Goal: Obtain resource: Download file/media

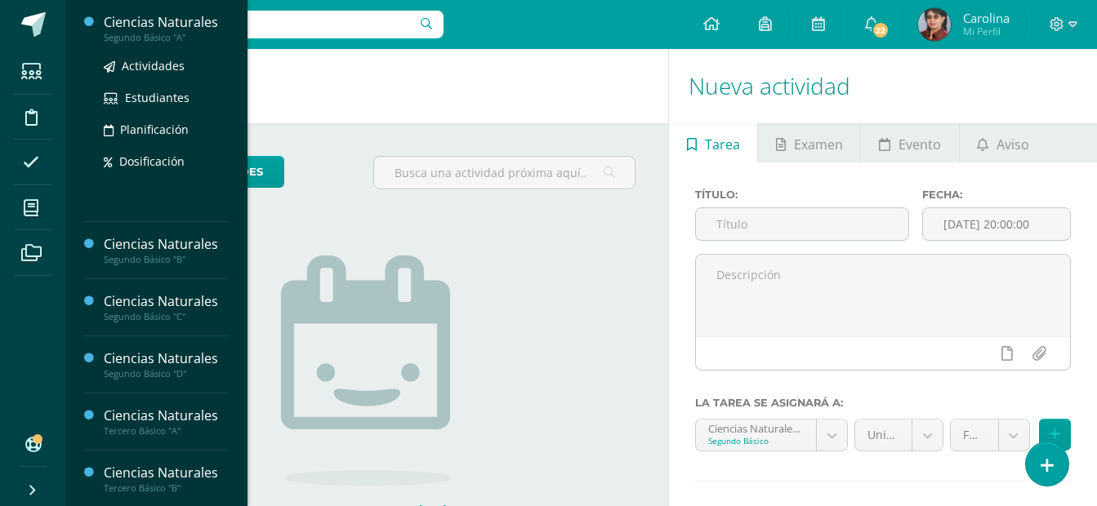
click at [173, 19] on div "Ciencias Naturales" at bounding box center [166, 22] width 124 height 19
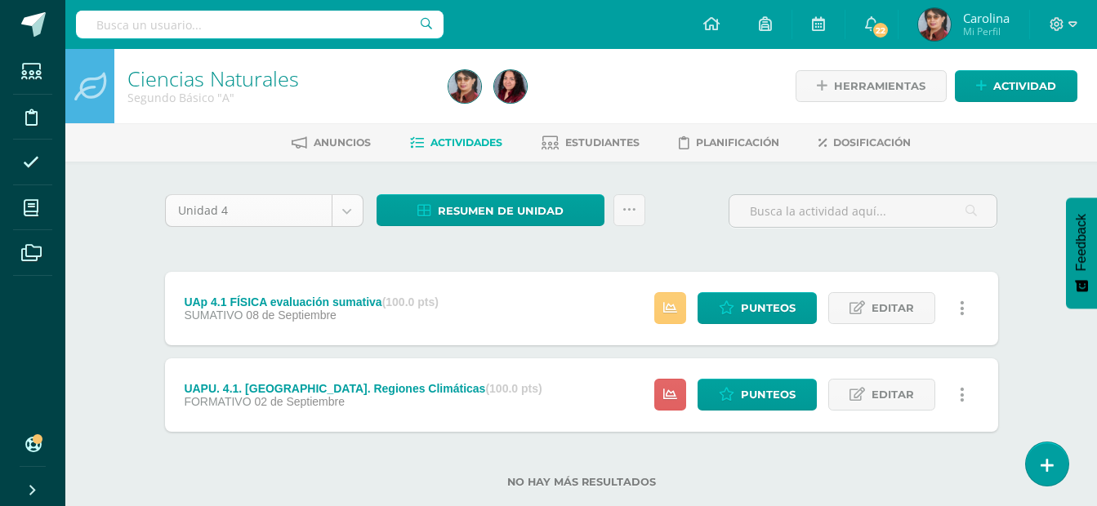
click at [350, 210] on body "Estudiantes Disciplina Asistencia Mis cursos Archivos Soporte Centro de ayuda Ú…" at bounding box center [548, 270] width 1097 height 541
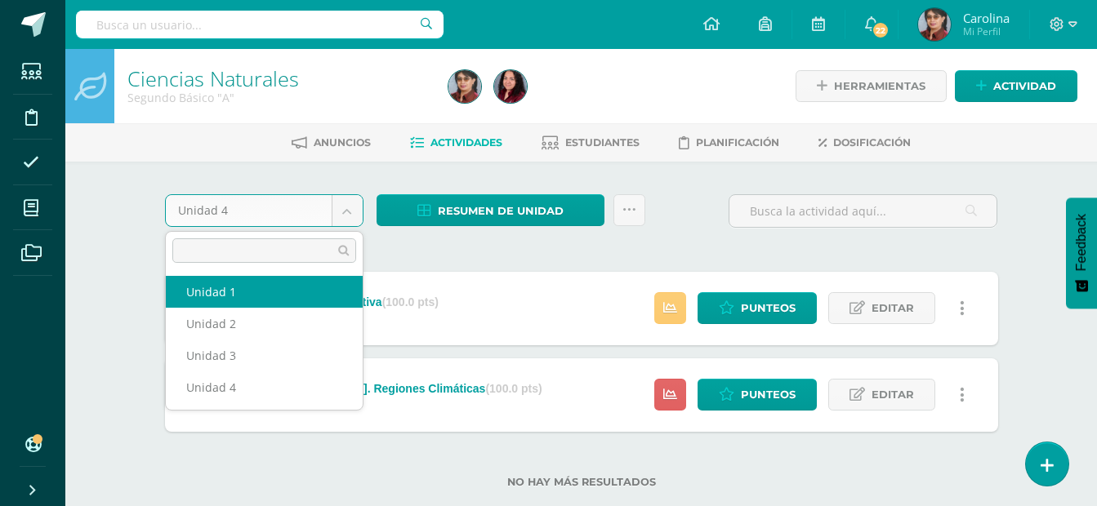
select select "Unidad 1"
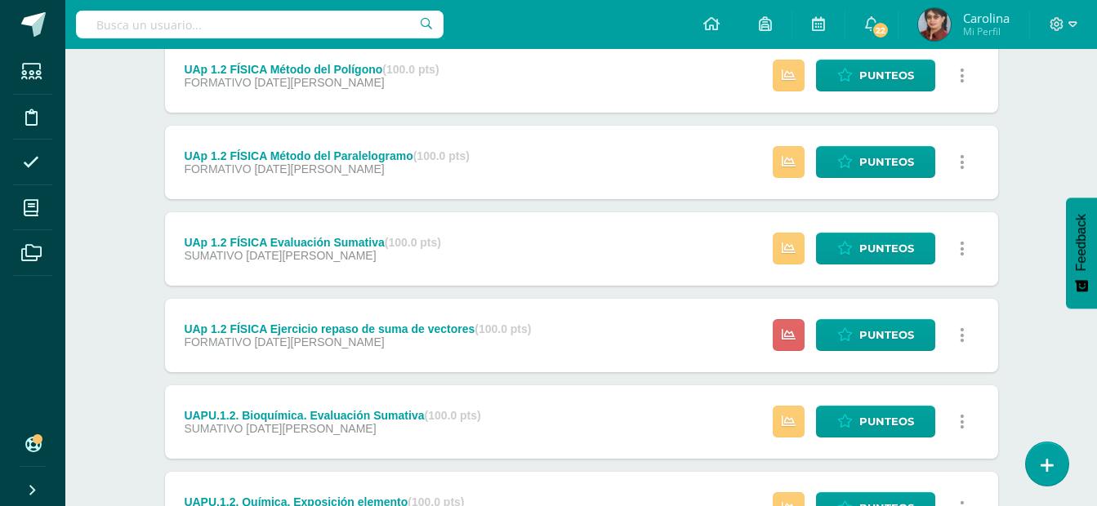
scroll to position [313, 0]
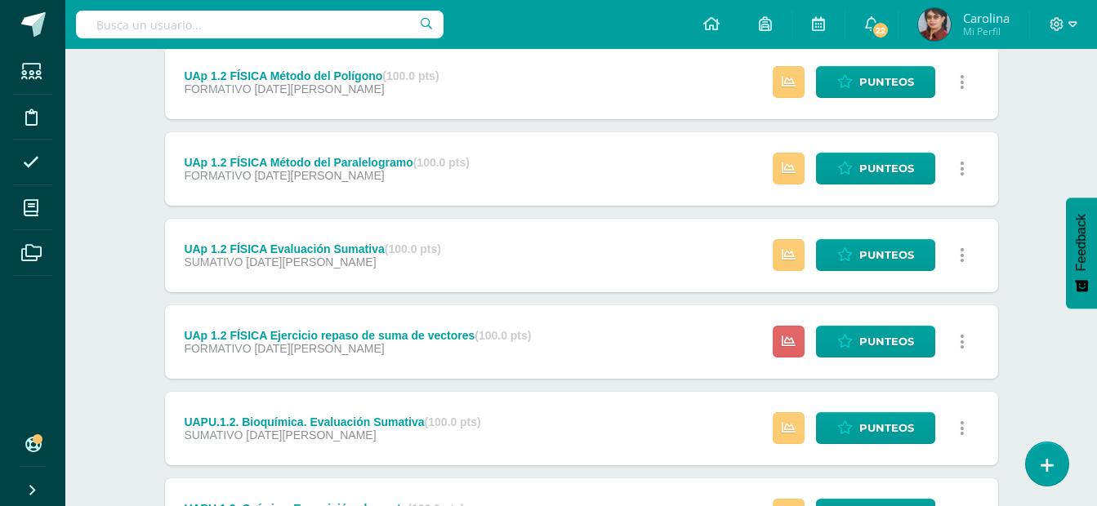
click at [316, 332] on div "UAp 1.2 FÍSICA Ejercicio repaso de suma de vectores (100.0 pts)" at bounding box center [357, 335] width 347 height 13
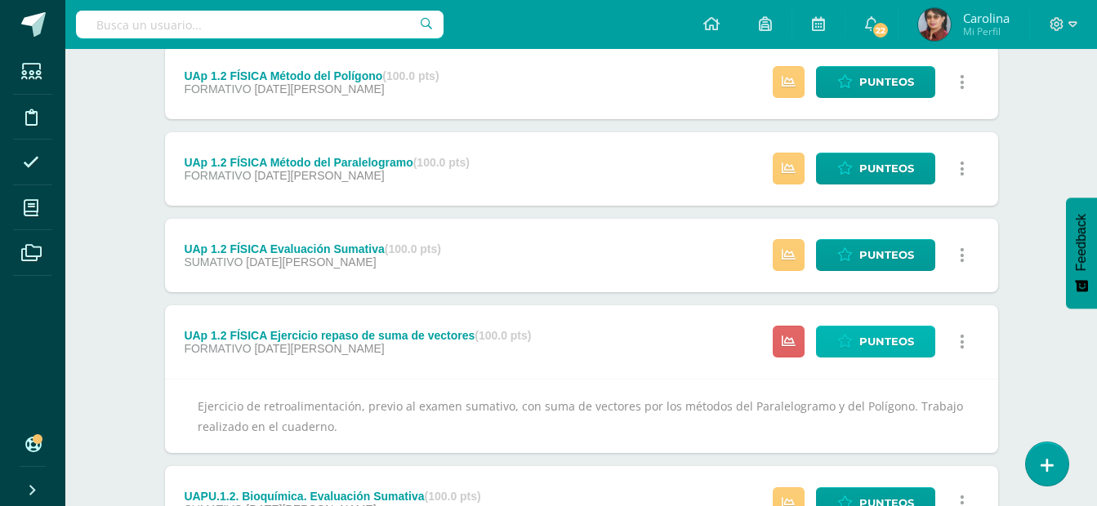
click at [896, 341] on span "Punteos" at bounding box center [886, 342] width 55 height 30
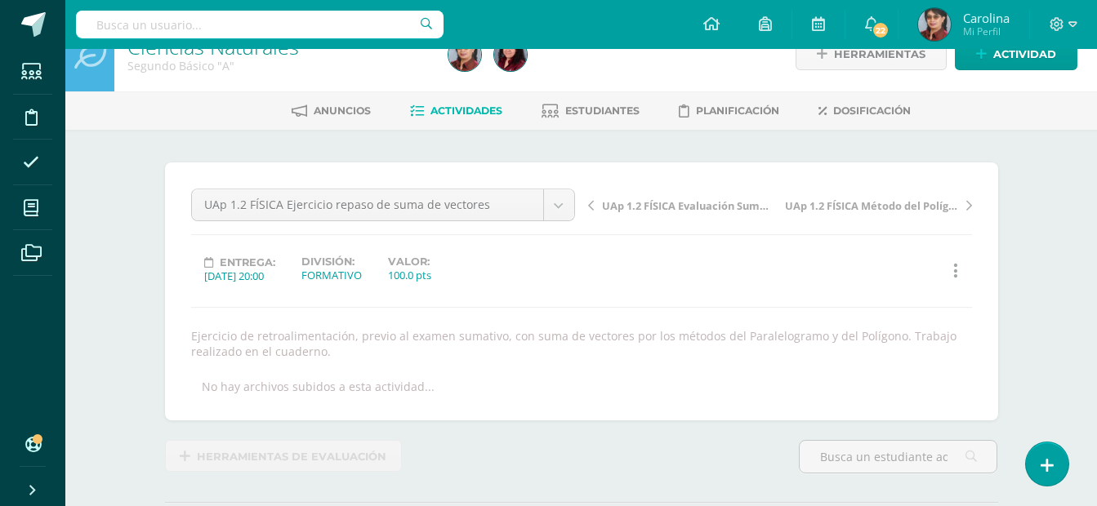
scroll to position [11, 0]
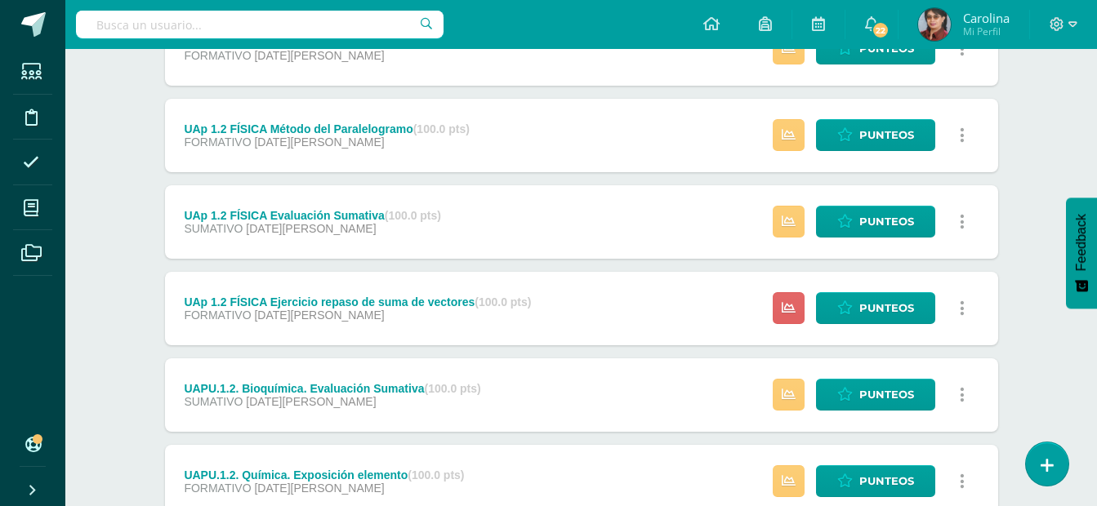
scroll to position [286, 0]
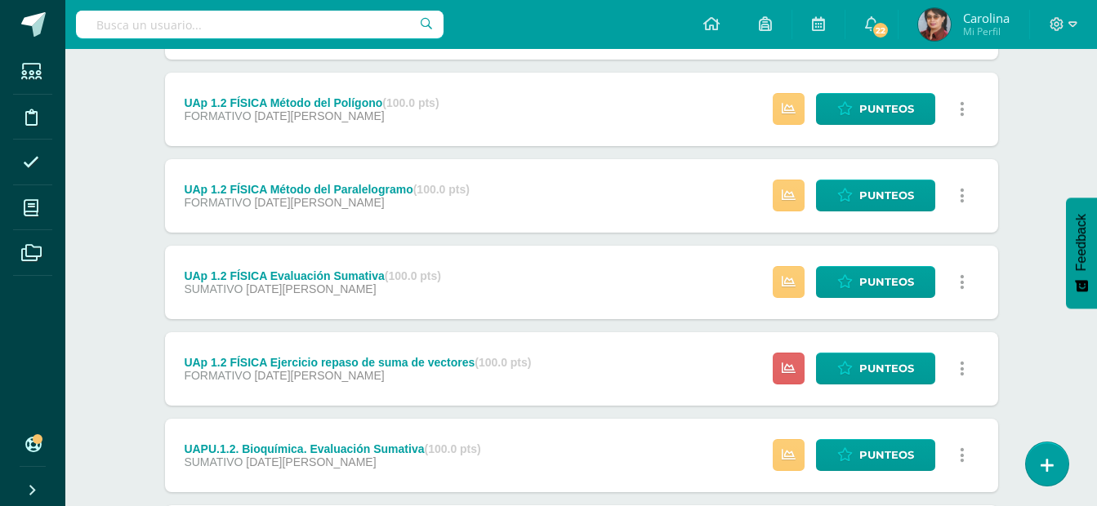
click at [337, 284] on div "SUMATIVO 29 de Marzo" at bounding box center [312, 289] width 257 height 13
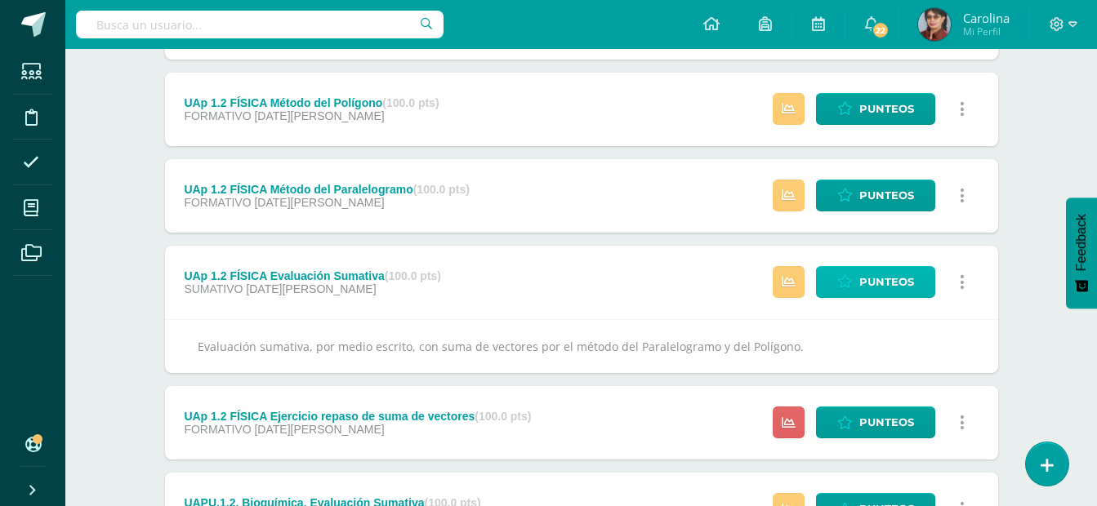
click at [874, 279] on span "Punteos" at bounding box center [886, 282] width 55 height 30
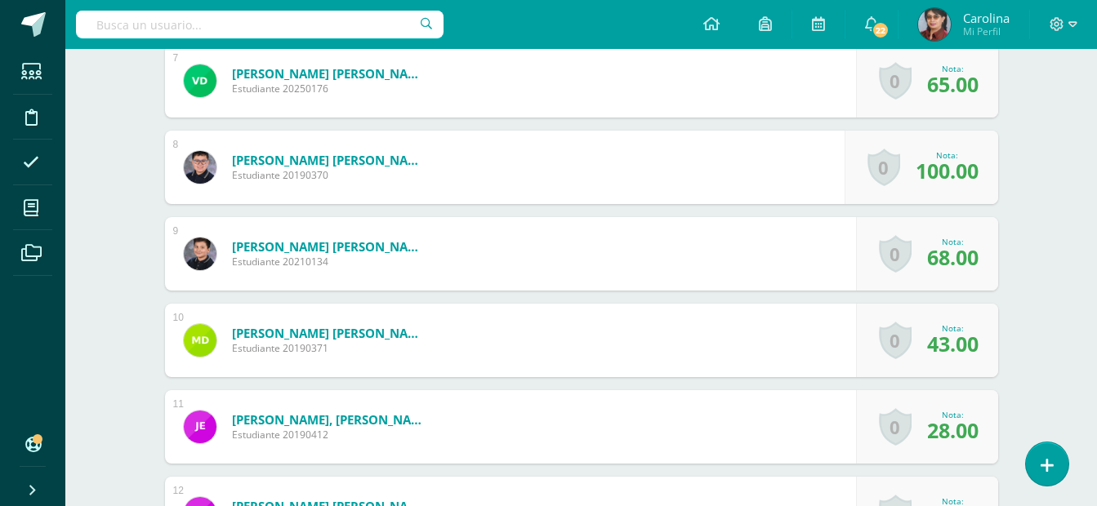
scroll to position [1130, 0]
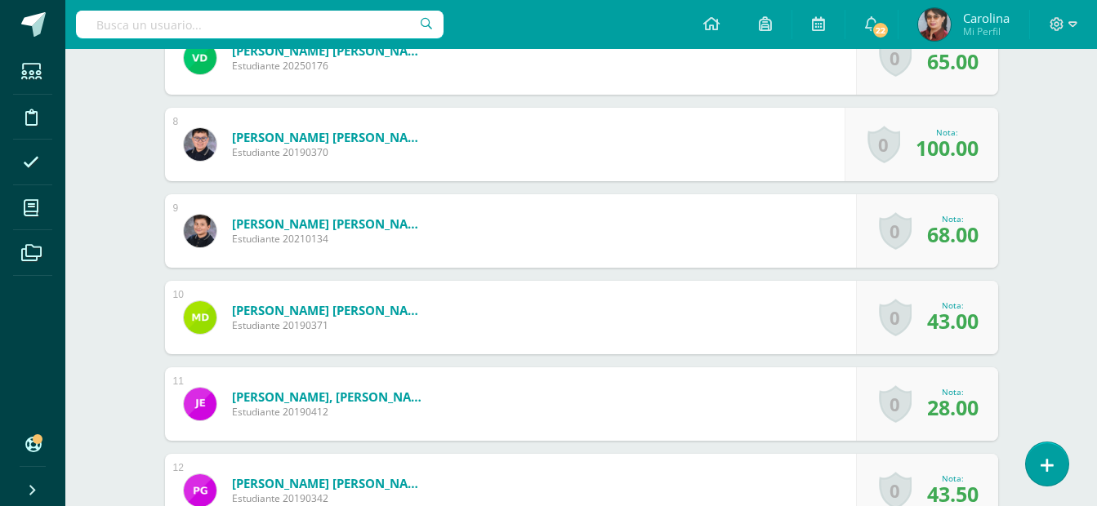
click at [943, 319] on span "43.00" at bounding box center [952, 321] width 51 height 28
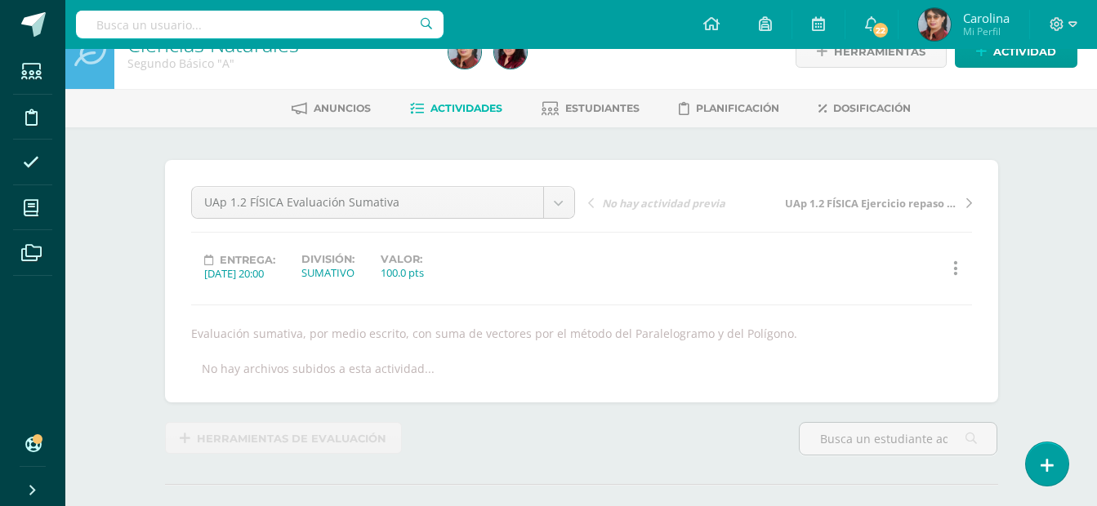
scroll to position [0, 0]
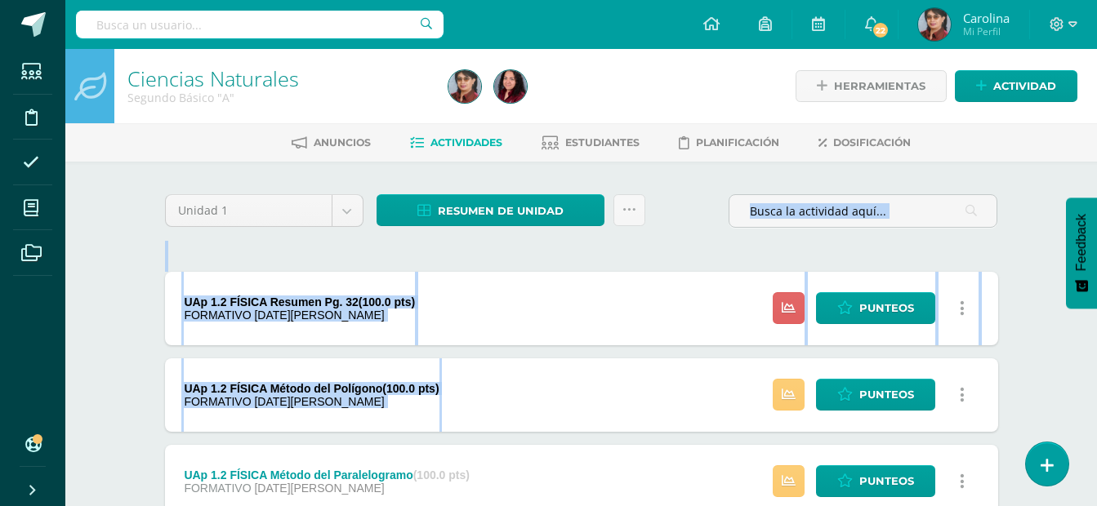
drag, startPoint x: 630, startPoint y: 71, endPoint x: 642, endPoint y: 24, distance: 48.7
click at [729, 294] on div "UAp 1.2 FÍSICA Resumen Pg. 32 (100.0 pts) FORMATIVO 29 de Marzo Estatus de Acti…" at bounding box center [581, 308] width 833 height 73
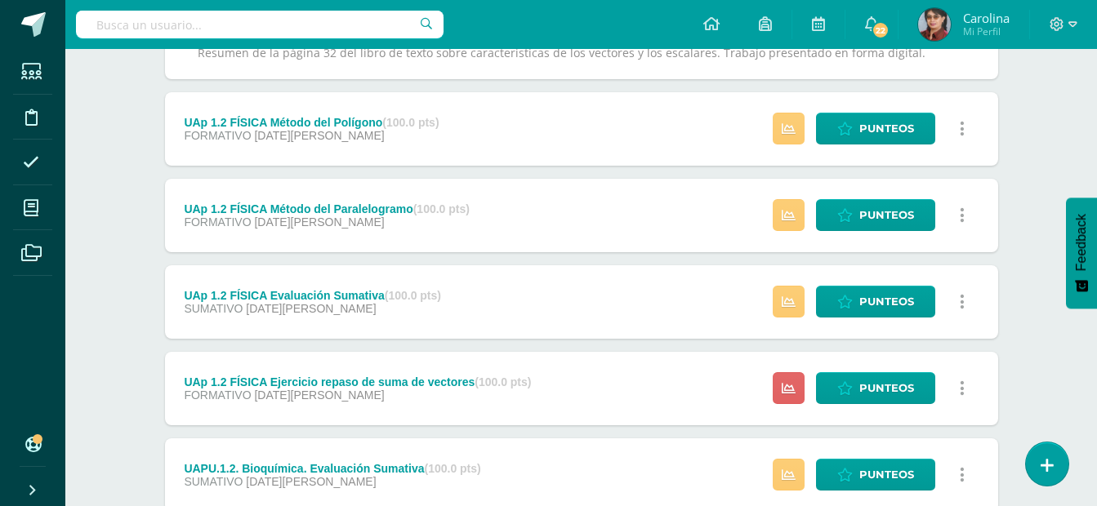
scroll to position [285, 0]
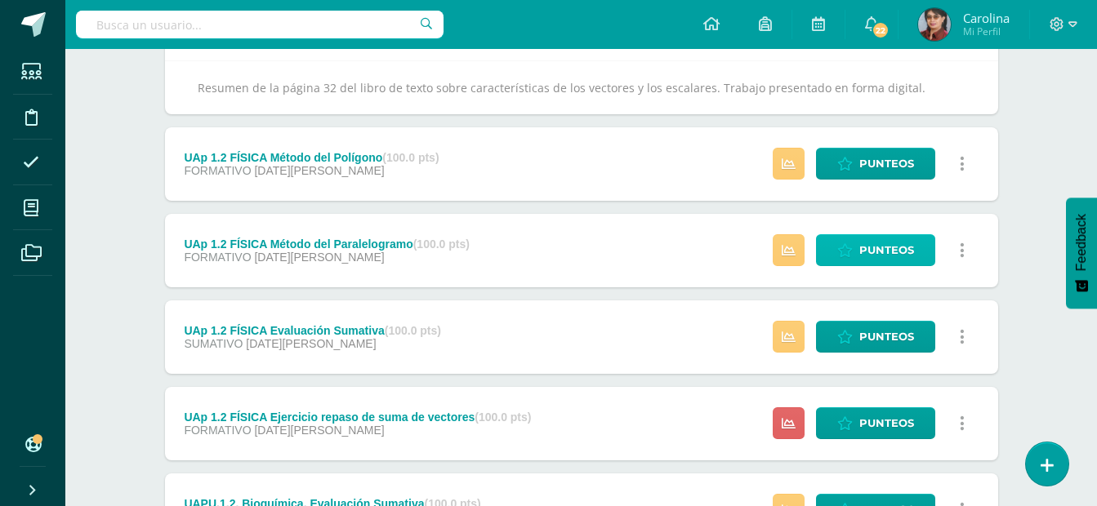
click at [878, 252] on span "Punteos" at bounding box center [886, 250] width 55 height 30
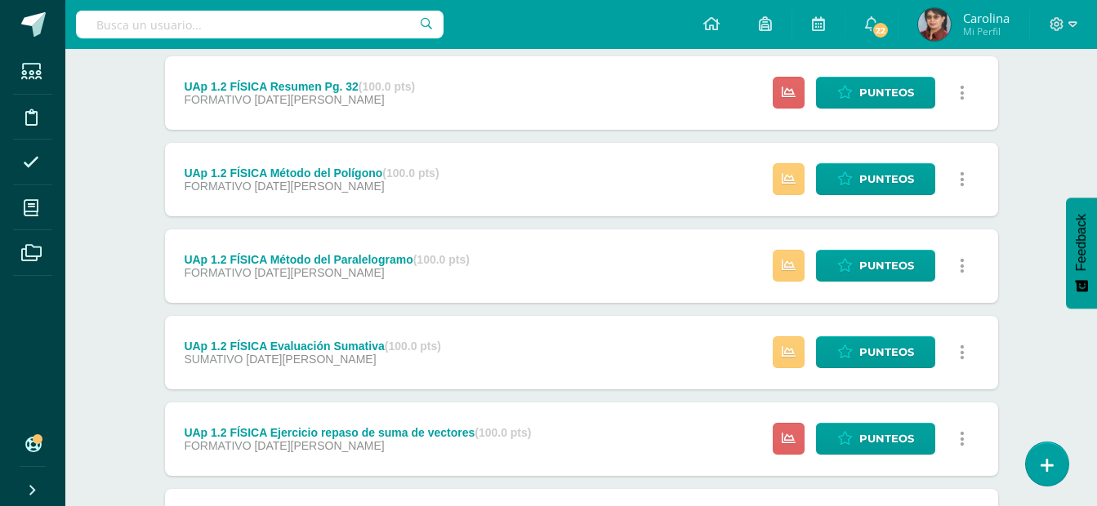
scroll to position [218, 0]
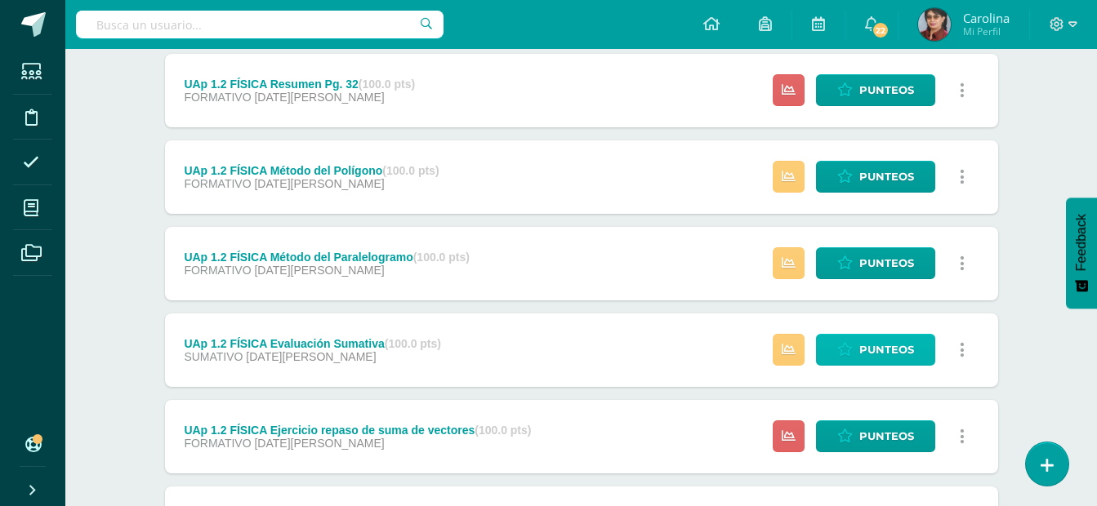
click at [894, 341] on span "Punteos" at bounding box center [886, 350] width 55 height 30
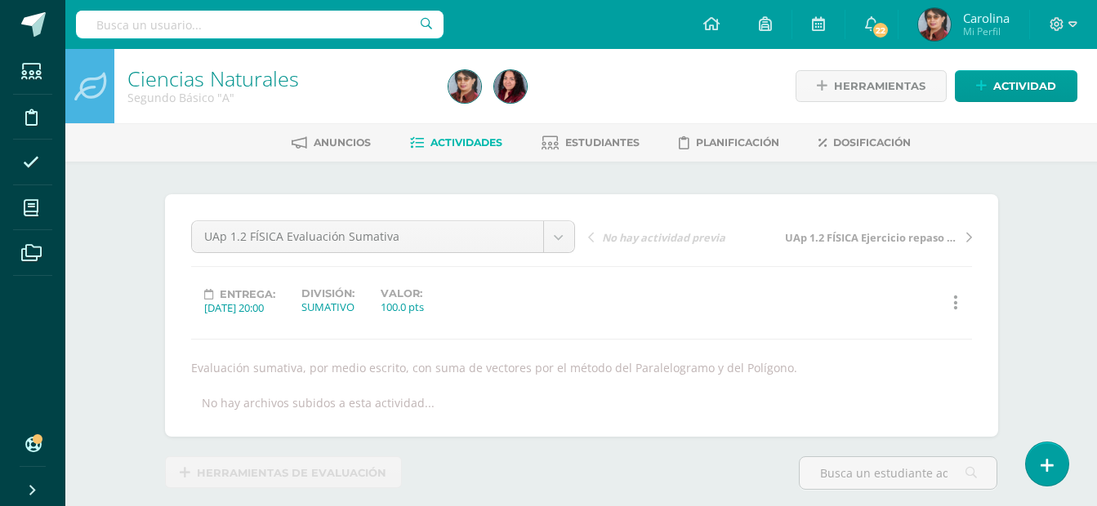
click at [447, 146] on span "Actividades" at bounding box center [466, 142] width 72 height 12
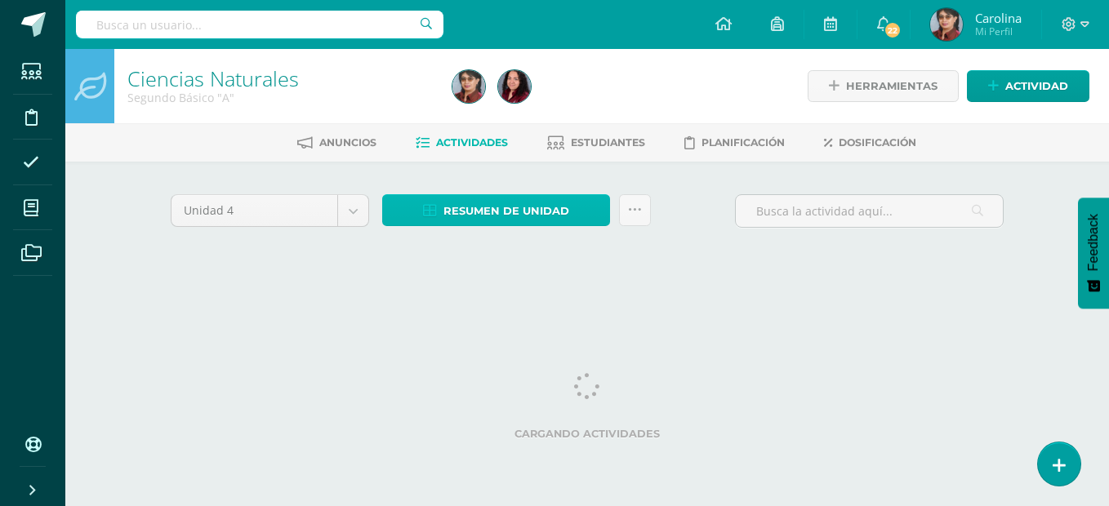
click at [429, 209] on icon at bounding box center [430, 211] width 14 height 14
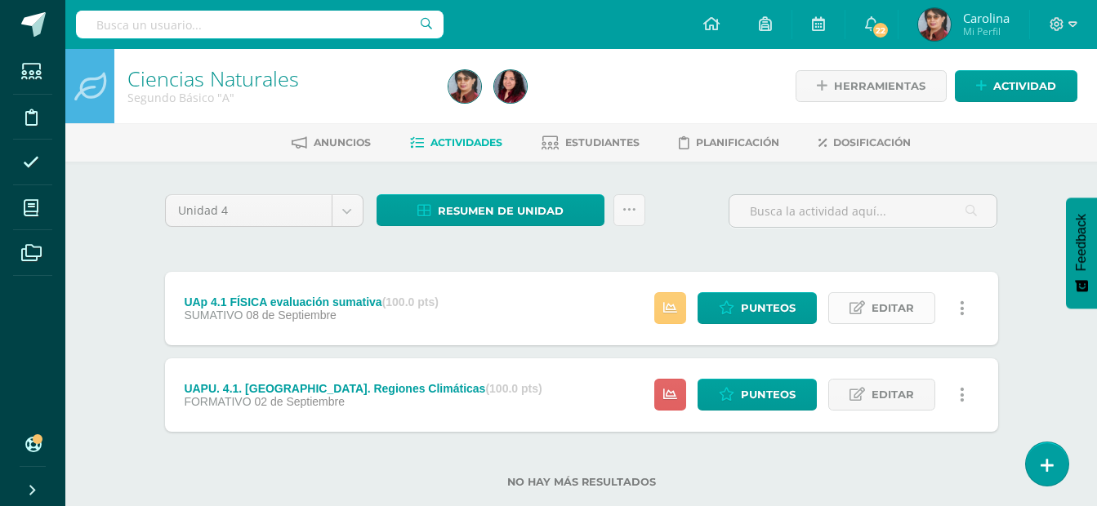
click at [871, 305] on link "Editar" at bounding box center [881, 308] width 107 height 32
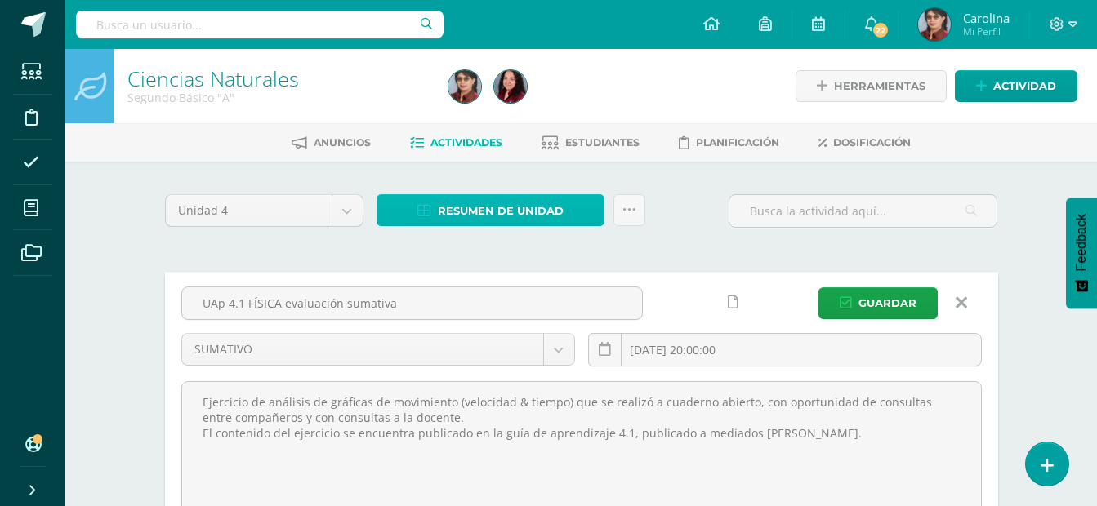
click at [497, 203] on span "Resumen de unidad" at bounding box center [501, 211] width 126 height 30
click at [422, 207] on icon at bounding box center [424, 211] width 14 height 14
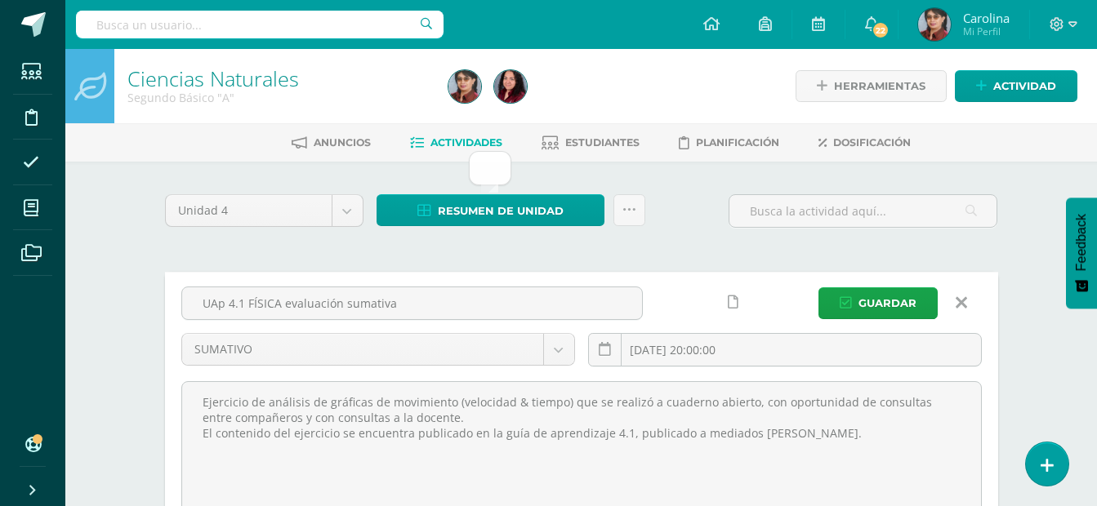
click at [965, 296] on icon at bounding box center [960, 303] width 11 height 18
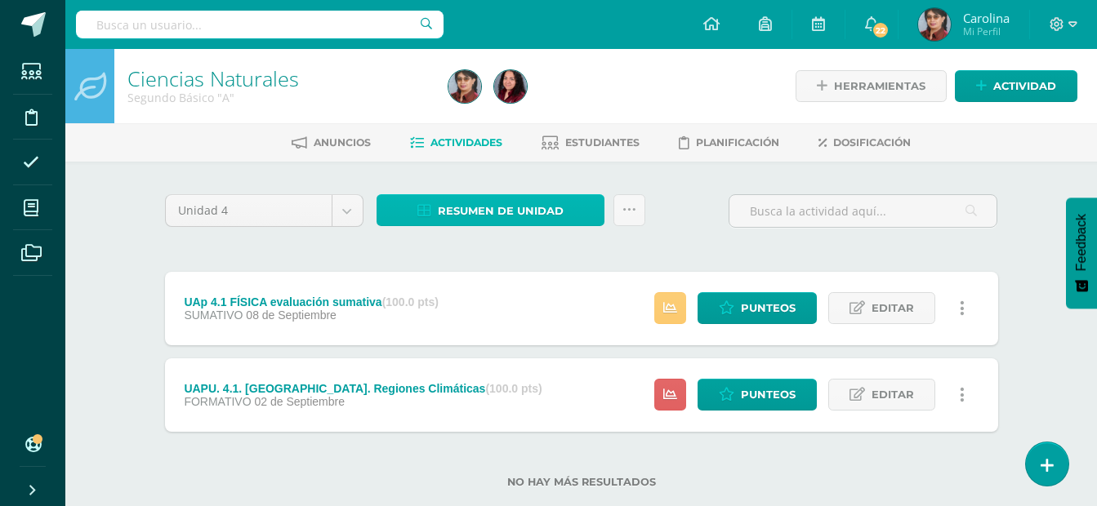
click at [430, 208] on icon at bounding box center [424, 211] width 14 height 14
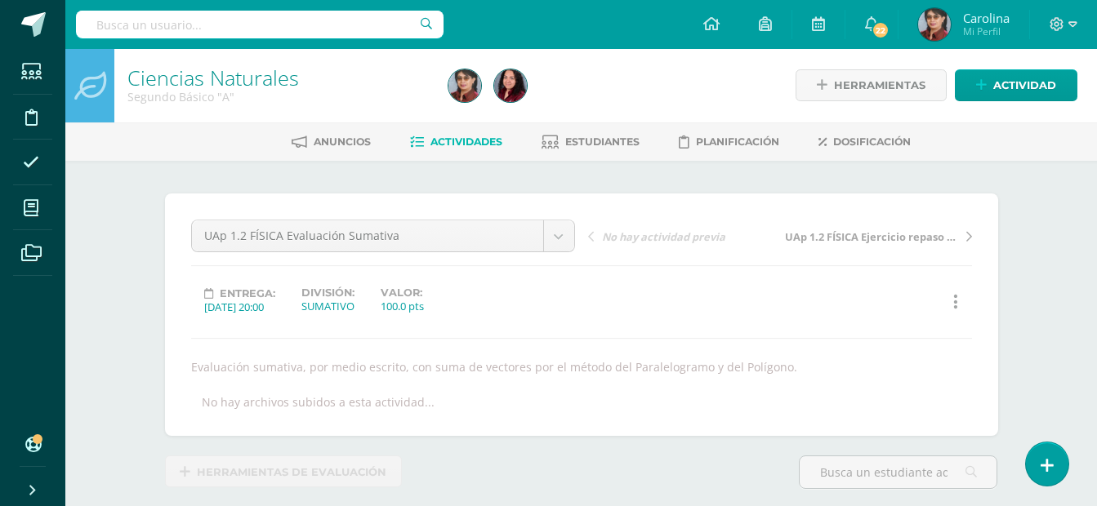
scroll to position [2, 0]
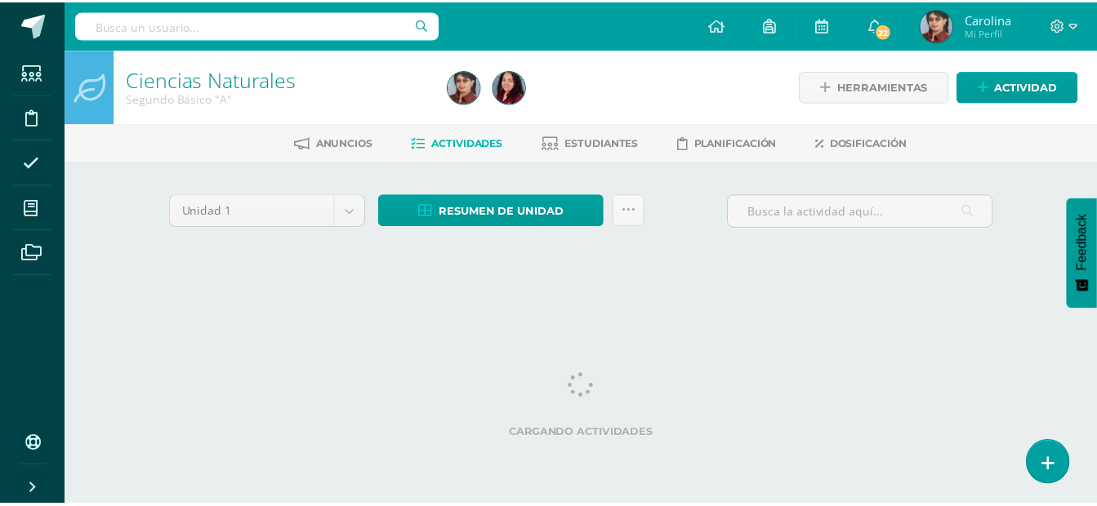
scroll to position [0, 6]
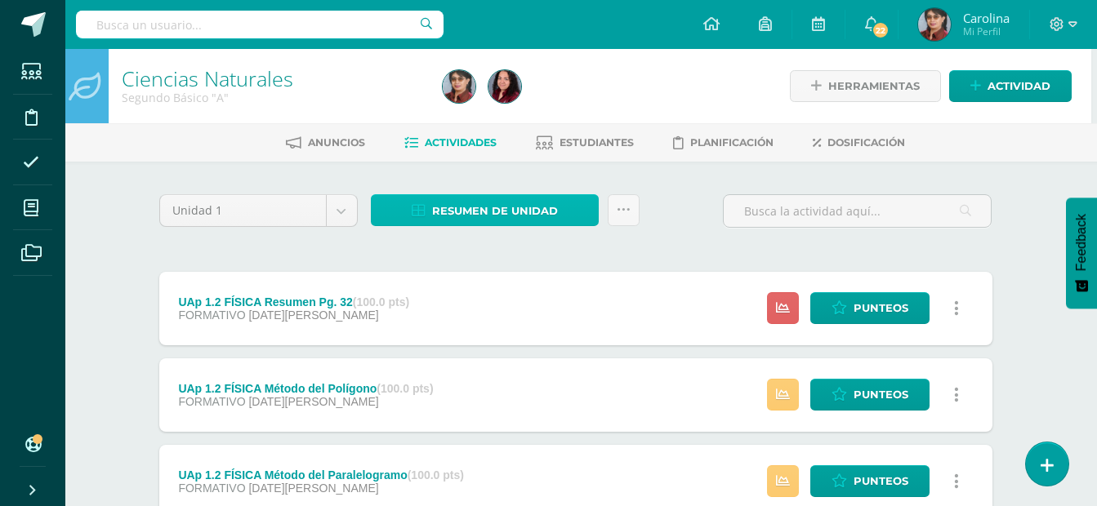
click at [422, 210] on icon at bounding box center [419, 211] width 14 height 14
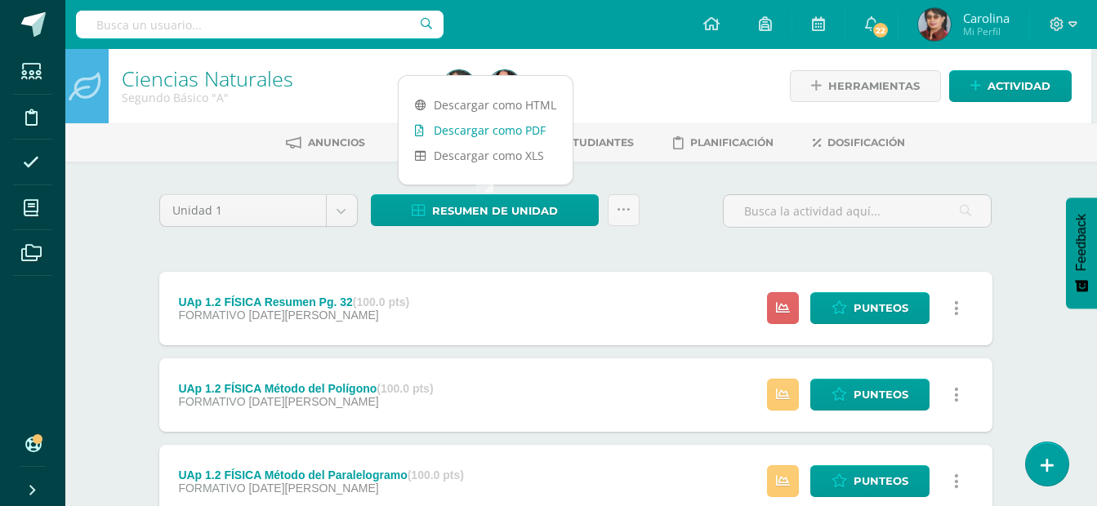
click at [448, 130] on link "Descargar como PDF" at bounding box center [486, 130] width 174 height 25
click at [238, 158] on div "Anuncios Actividades Estudiantes Planificación Dosificación" at bounding box center [595, 142] width 1071 height 38
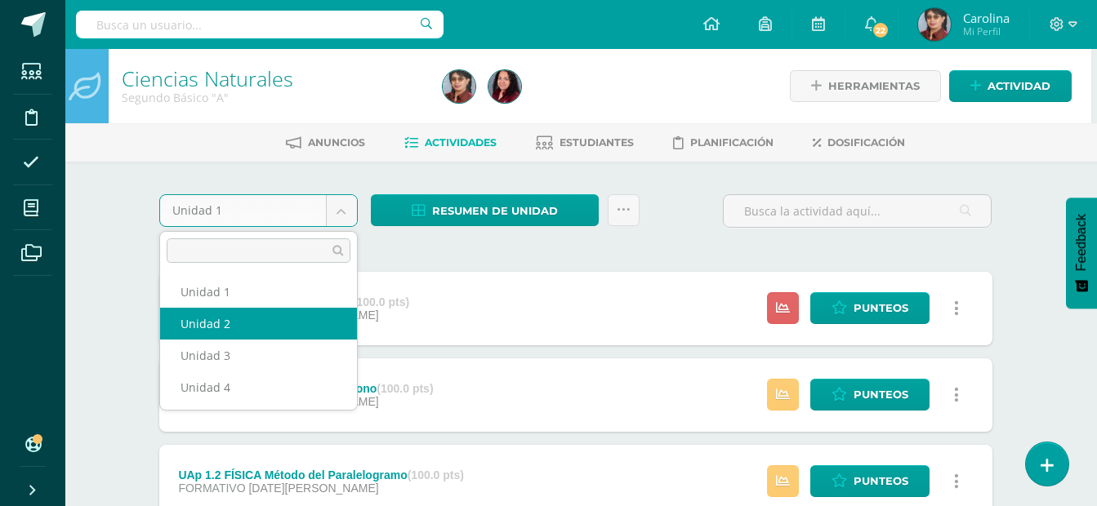
select select "Unidad 2"
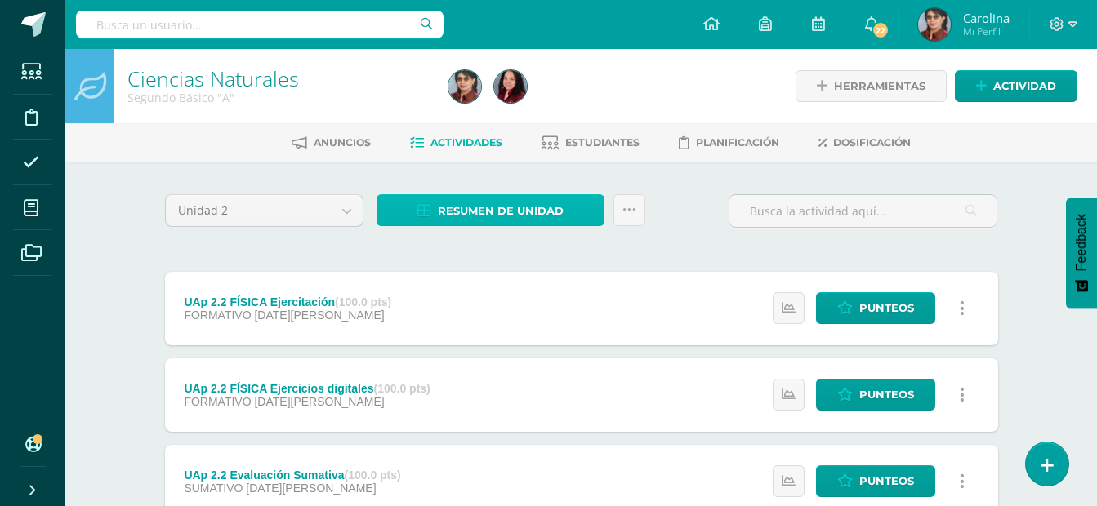
click at [426, 210] on icon at bounding box center [424, 211] width 14 height 14
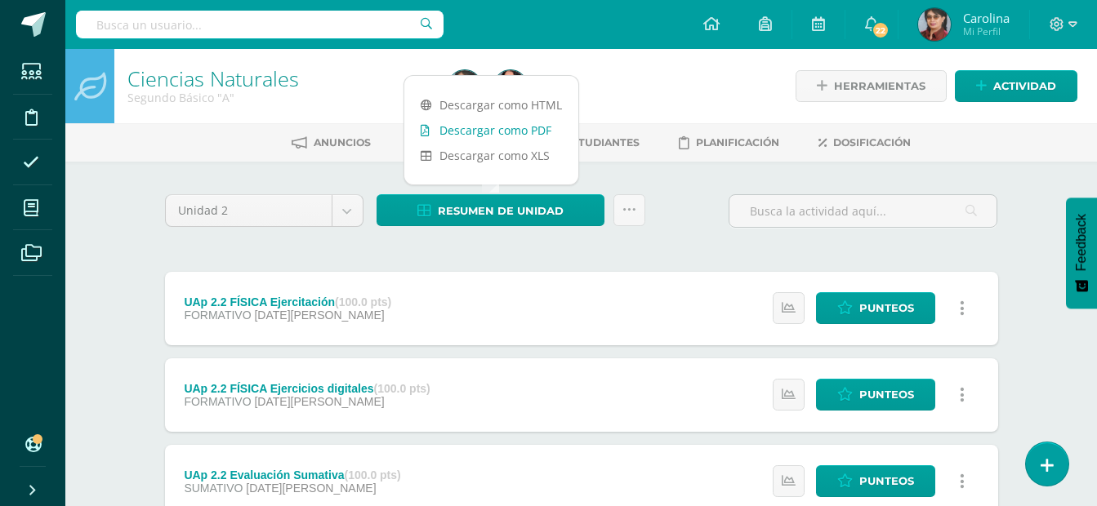
click at [461, 129] on link "Descargar como PDF" at bounding box center [491, 130] width 174 height 25
click at [190, 142] on ul "Anuncios Actividades Estudiantes Planificación Dosificación" at bounding box center [600, 142] width 1031 height 27
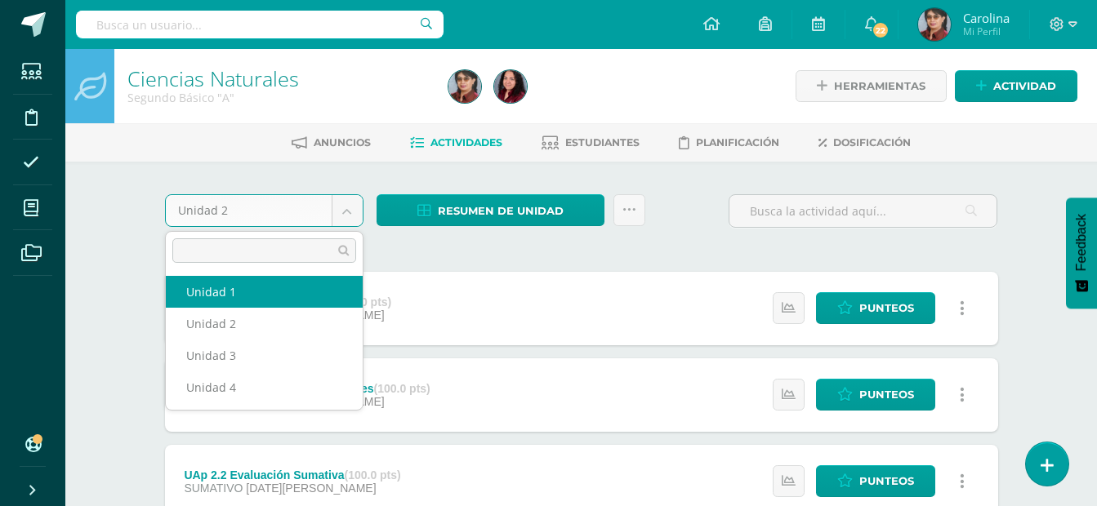
select select "Unidad 1"
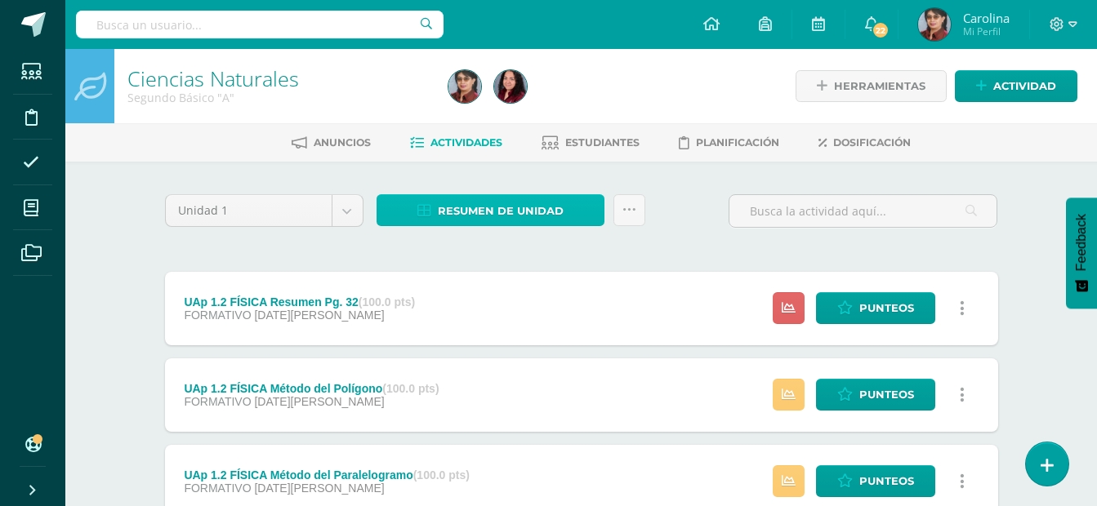
click at [429, 207] on icon at bounding box center [424, 211] width 14 height 14
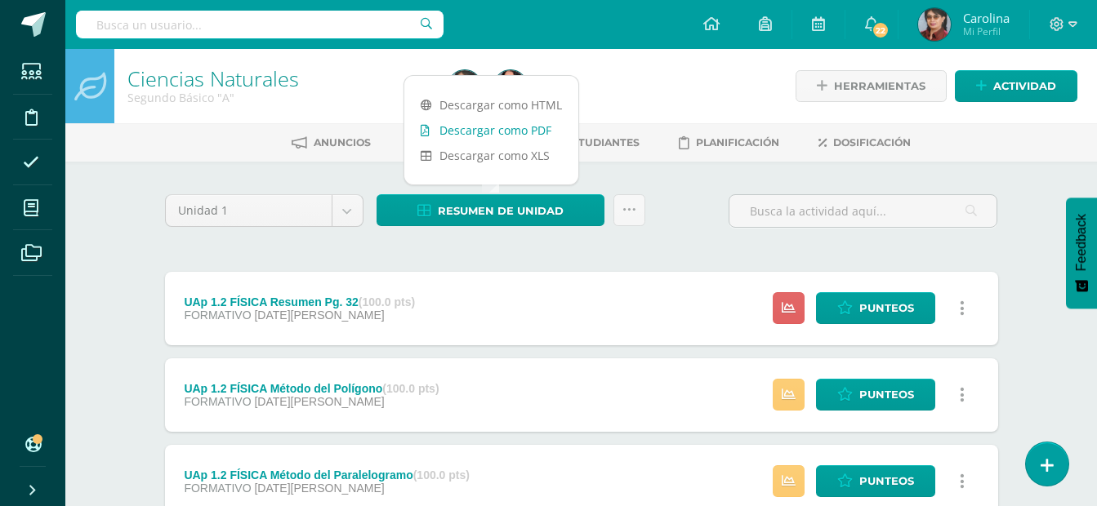
click at [449, 133] on link "Descargar como PDF" at bounding box center [491, 130] width 174 height 25
click at [306, 78] on h1 "Ciencias Naturales" at bounding box center [277, 78] width 301 height 23
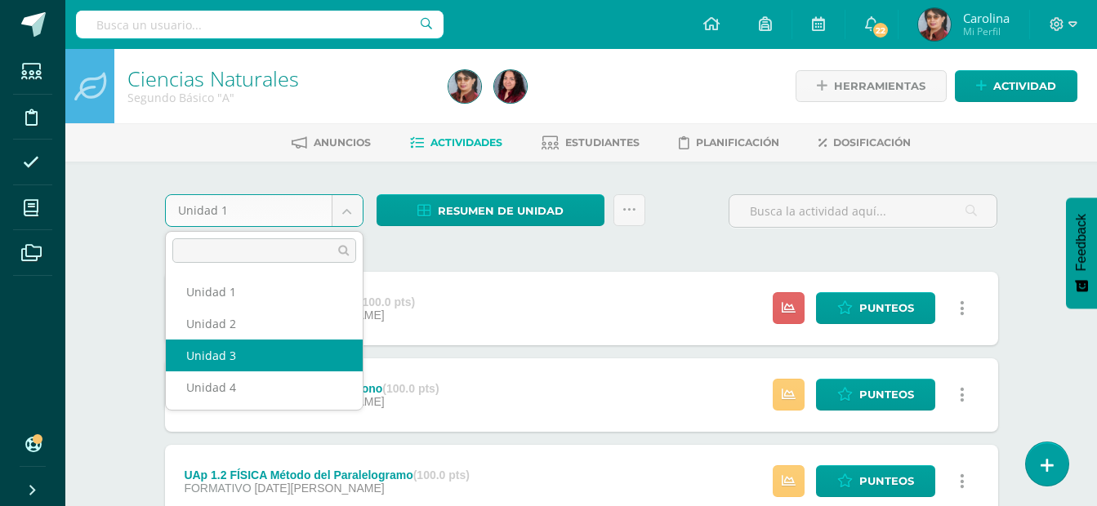
select select "Unidad 3"
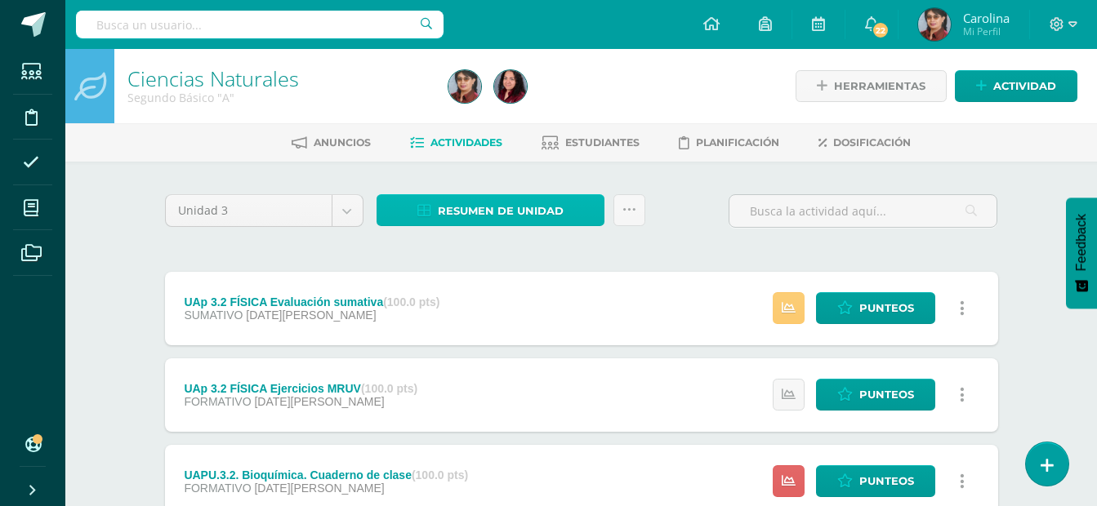
click at [425, 211] on icon at bounding box center [424, 211] width 14 height 14
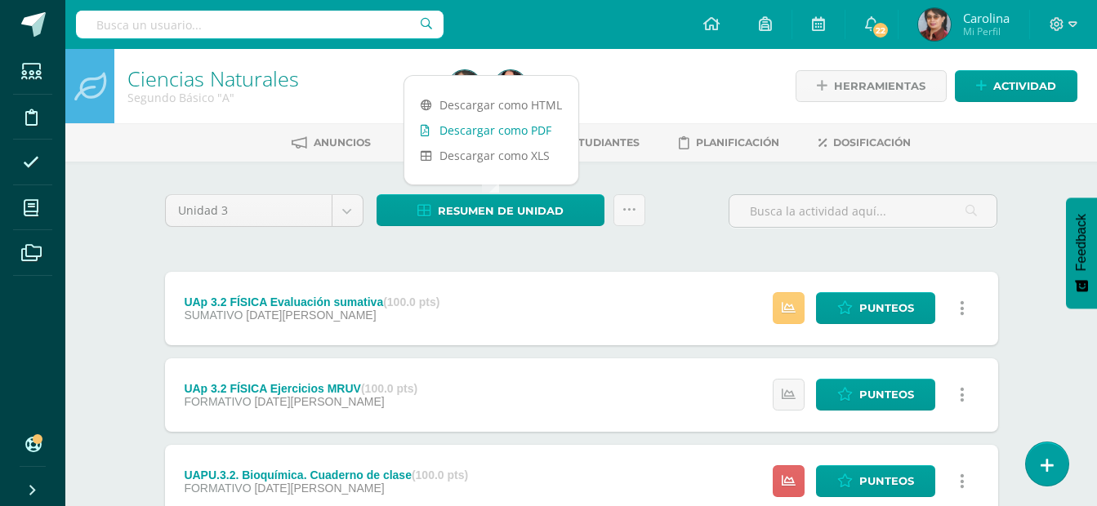
click at [466, 129] on link "Descargar como PDF" at bounding box center [491, 130] width 174 height 25
